Goal: Register for event/course

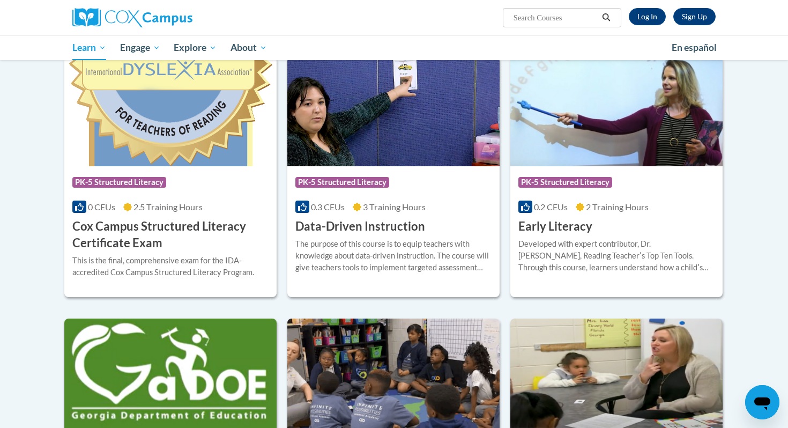
scroll to position [355, 0]
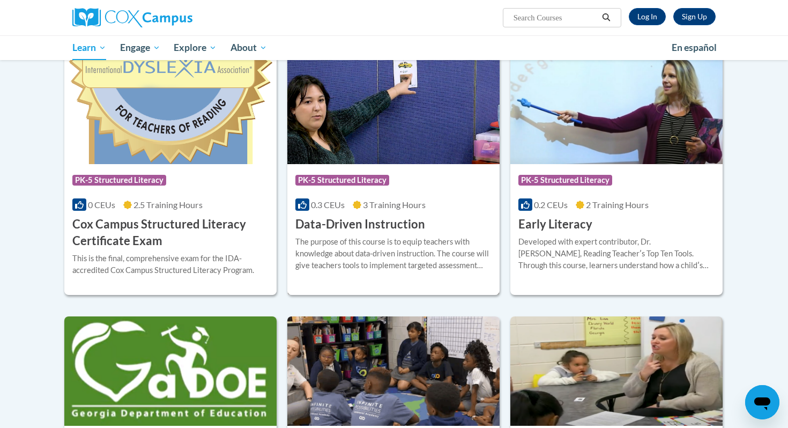
click at [352, 253] on div "The purpose of this course is to equip teachers with knowledge about data-drive…" at bounding box center [394, 253] width 196 height 35
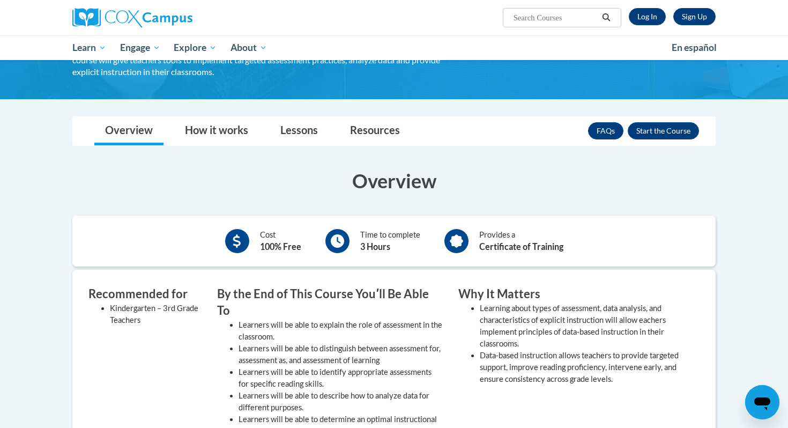
scroll to position [94, 0]
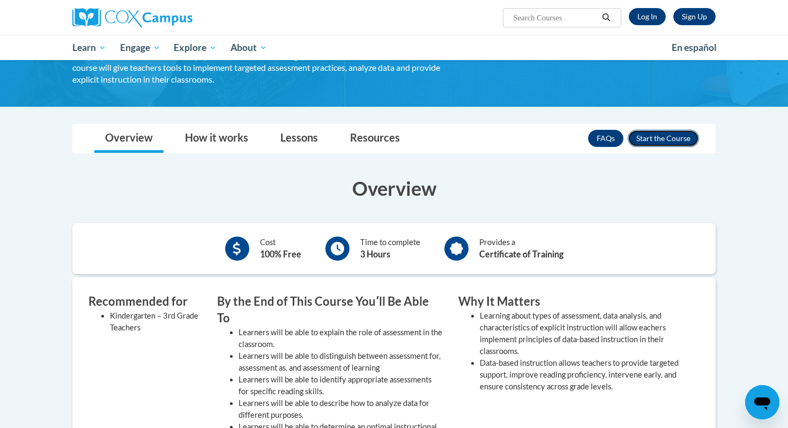
click at [672, 142] on button "Enroll" at bounding box center [663, 138] width 71 height 17
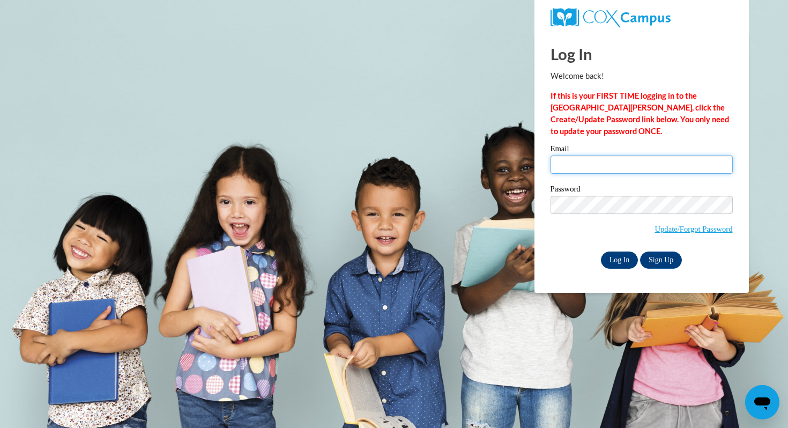
type input "rzitzke@waukesha.k12.wi.us"
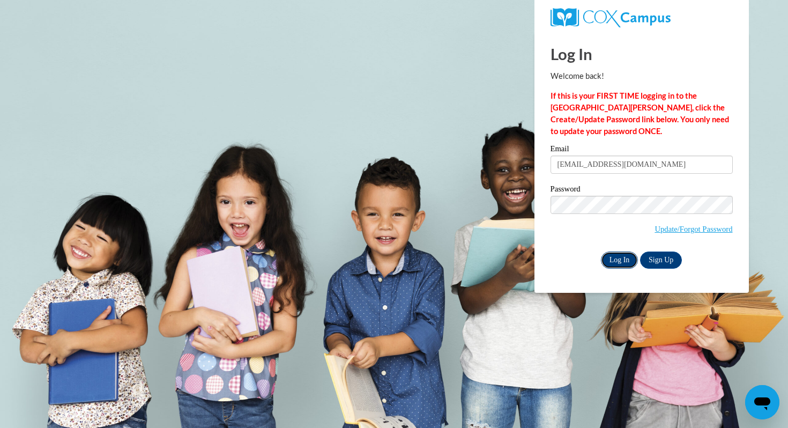
click at [612, 256] on input "Log In" at bounding box center [620, 260] width 38 height 17
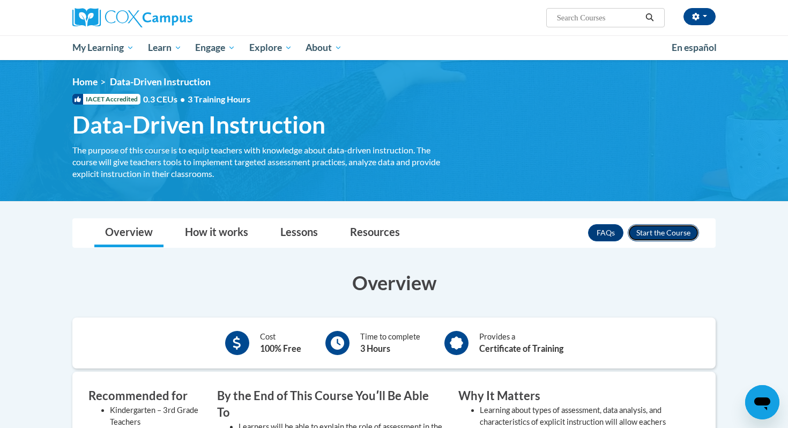
click at [673, 233] on button "Enroll" at bounding box center [663, 232] width 71 height 17
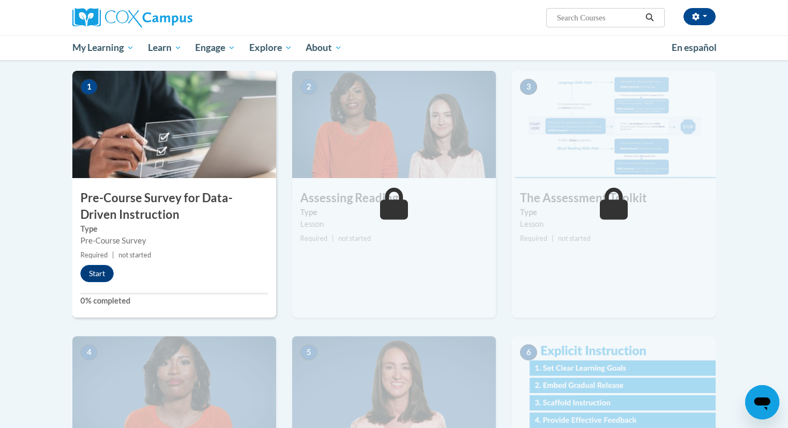
scroll to position [210, 0]
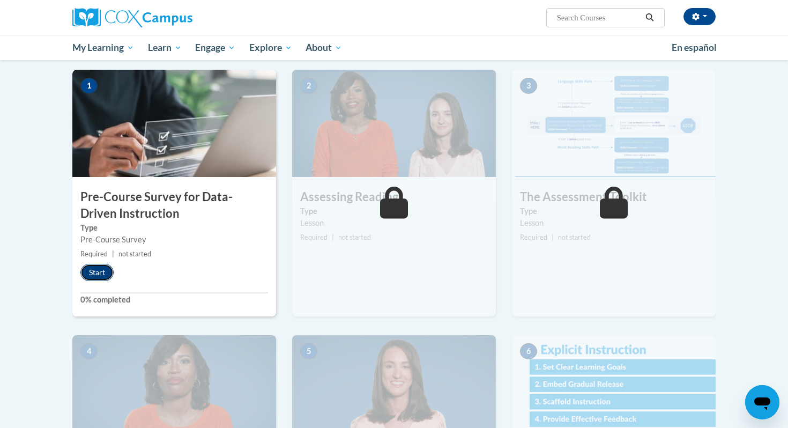
click at [101, 271] on button "Start" at bounding box center [96, 272] width 33 height 17
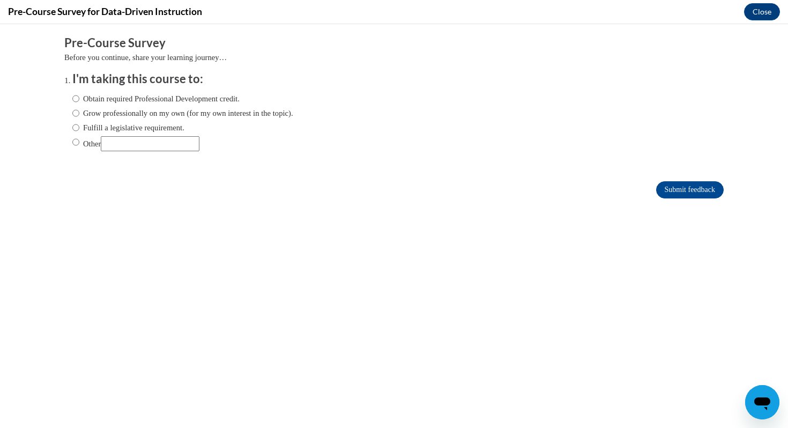
scroll to position [0, 0]
click at [80, 101] on label "Obtain required Professional Development credit." at bounding box center [155, 99] width 167 height 12
click at [79, 101] on input "Obtain required Professional Development credit." at bounding box center [75, 99] width 7 height 12
radio input "true"
click at [683, 194] on input "Submit feedback" at bounding box center [690, 189] width 68 height 17
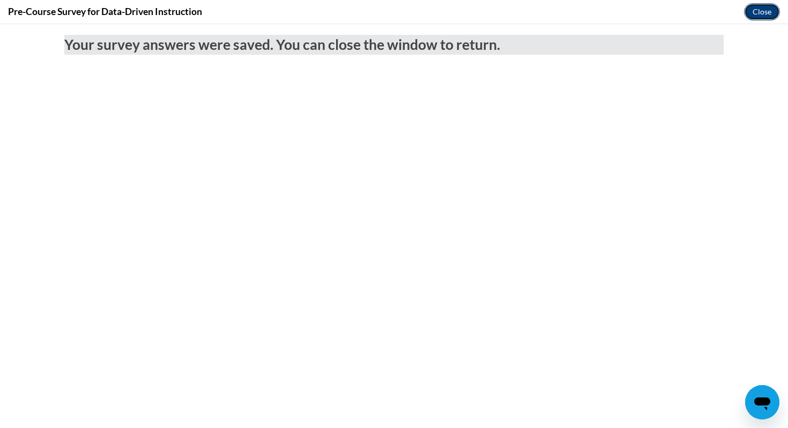
click at [762, 8] on button "Close" at bounding box center [762, 11] width 36 height 17
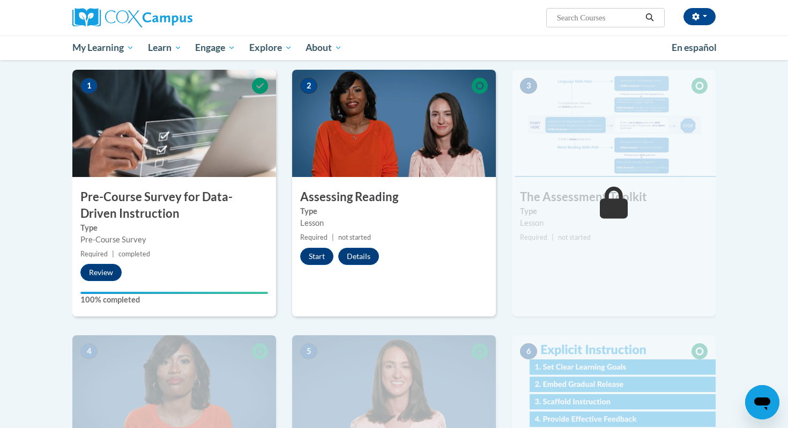
click at [314, 247] on div "2 Assessing Reading Type Lesson Required | not started Start Details Feedback" at bounding box center [394, 193] width 204 height 247
click at [310, 257] on button "Start" at bounding box center [316, 256] width 33 height 17
